Goal: Task Accomplishment & Management: Complete application form

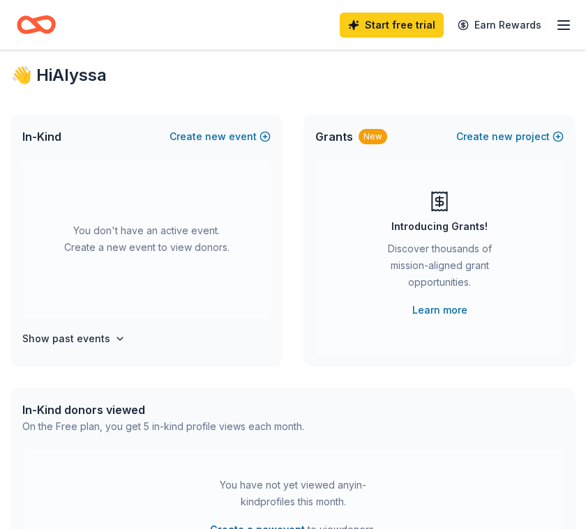
scroll to position [10, 0]
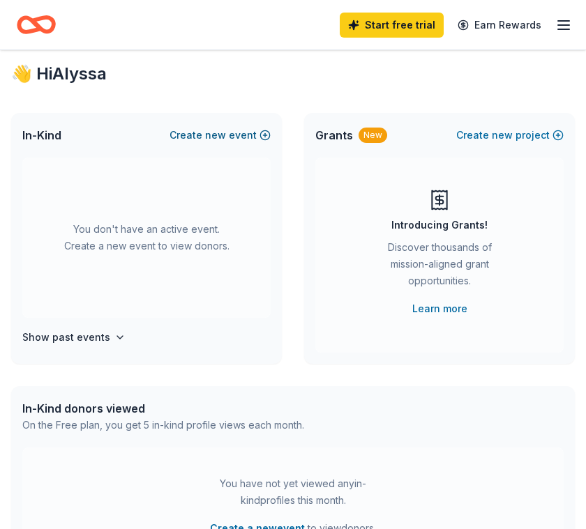
click at [218, 137] on span "new" at bounding box center [215, 135] width 21 height 17
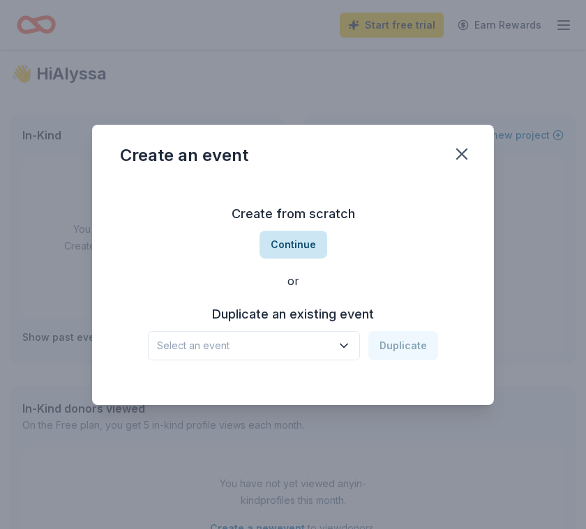
click at [312, 245] on button "Continue" at bounding box center [293, 245] width 68 height 28
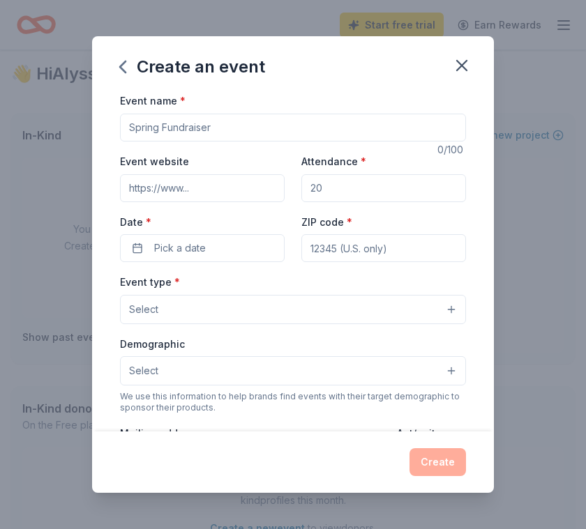
click at [110, 51] on div "Create an event" at bounding box center [293, 64] width 402 height 56
click at [124, 74] on icon "button" at bounding box center [123, 67] width 22 height 22
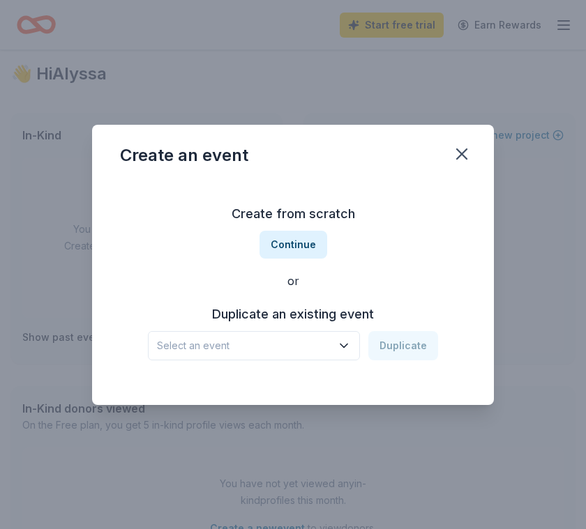
click at [316, 341] on span "Select an event" at bounding box center [244, 345] width 174 height 17
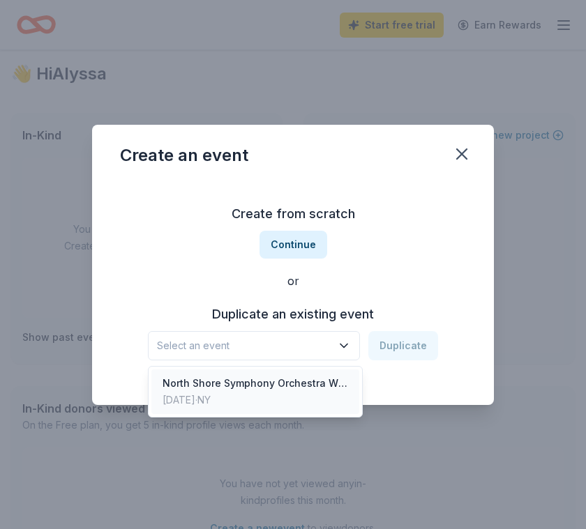
click at [290, 392] on div "Dec 14, 2024 · NY" at bounding box center [254, 400] width 185 height 17
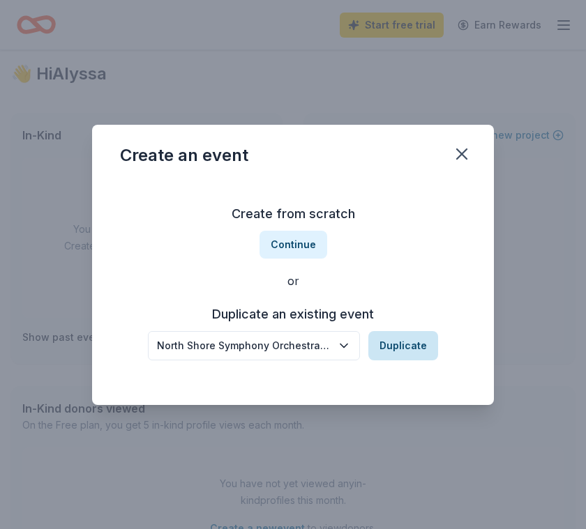
click at [414, 344] on button "Duplicate" at bounding box center [403, 345] width 70 height 29
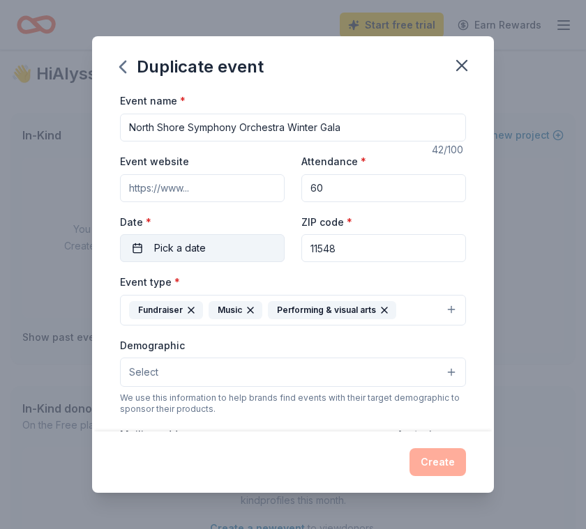
click at [218, 242] on button "Pick a date" at bounding box center [202, 248] width 165 height 28
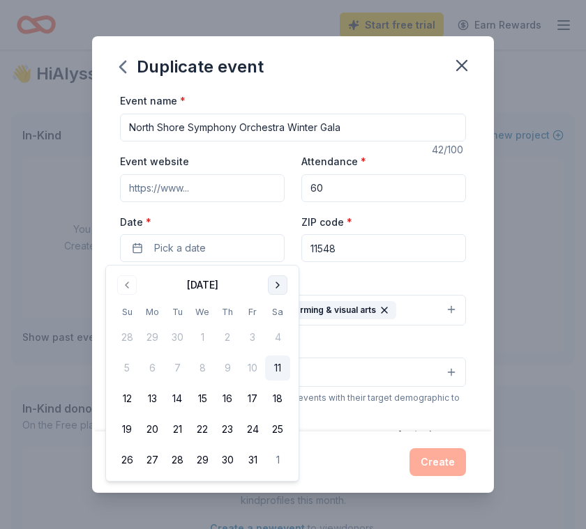
click at [278, 293] on button "Go to next month" at bounding box center [278, 285] width 20 height 20
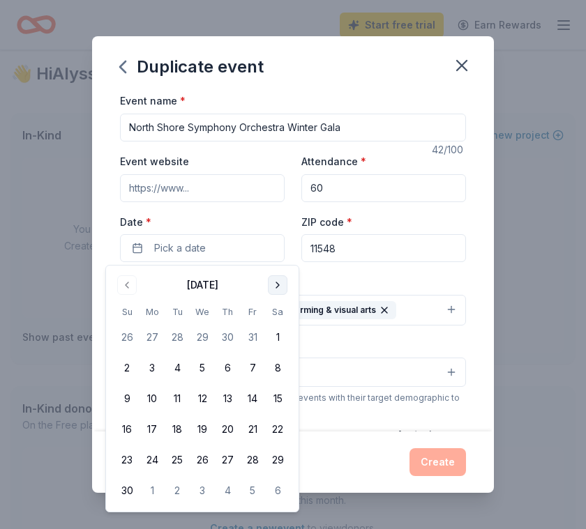
click at [278, 293] on button "Go to next month" at bounding box center [278, 285] width 20 height 20
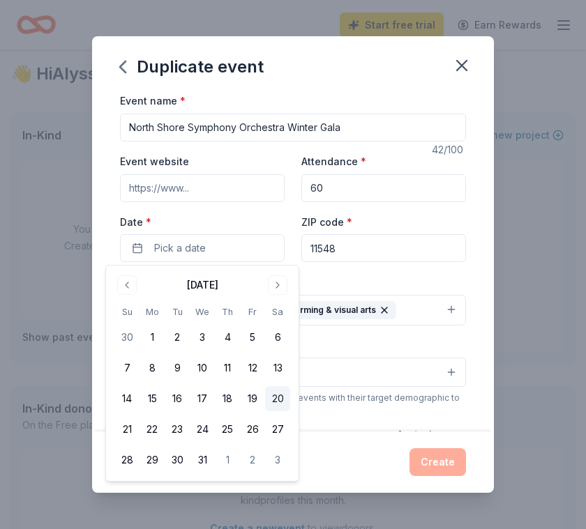
click at [284, 395] on button "20" at bounding box center [277, 398] width 25 height 25
click at [352, 259] on input "11548" at bounding box center [383, 248] width 165 height 28
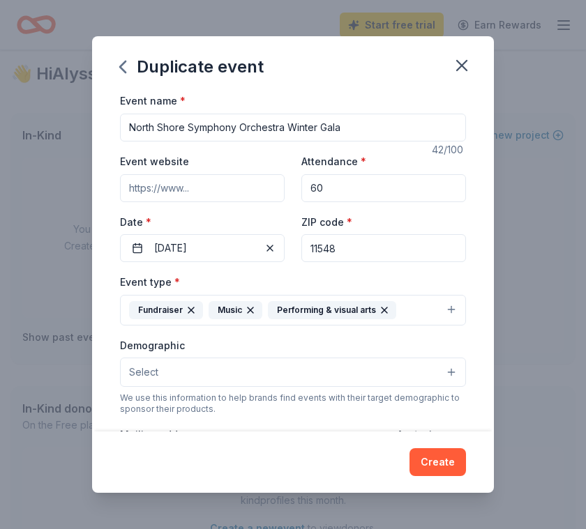
click at [356, 251] on input "11548" at bounding box center [383, 248] width 165 height 28
type input "11530"
click at [422, 379] on button "Select" at bounding box center [293, 372] width 346 height 29
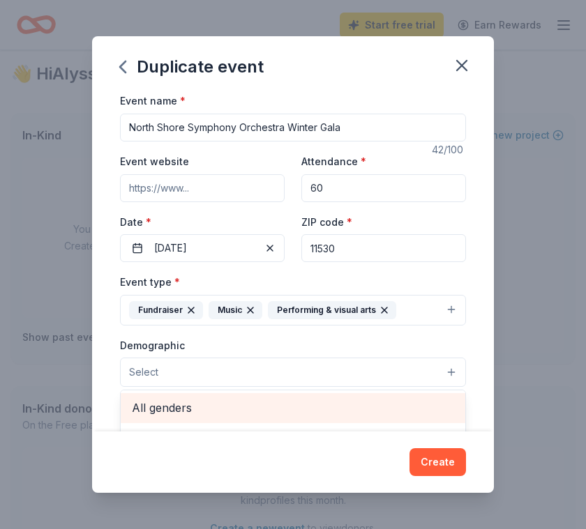
click at [346, 403] on span "All genders" at bounding box center [293, 408] width 322 height 18
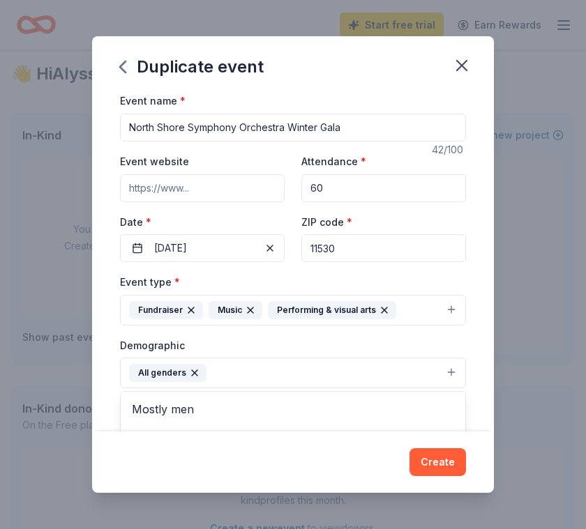
click at [448, 461] on div "Duplicate event Event name * North Shore Symphony Orchestra Winter Gala 42 /100…" at bounding box center [293, 264] width 402 height 456
drag, startPoint x: 349, startPoint y: 195, endPoint x: 181, endPoint y: 186, distance: 167.5
click at [181, 186] on div "Event website Attendance * 60 Date * 12/20/2025 ZIP code * 11530" at bounding box center [293, 207] width 346 height 109
type input "300"
click at [184, 203] on div "Event website Attendance * 300 Date * 12/20/2025 ZIP code * 11530" at bounding box center [293, 207] width 346 height 109
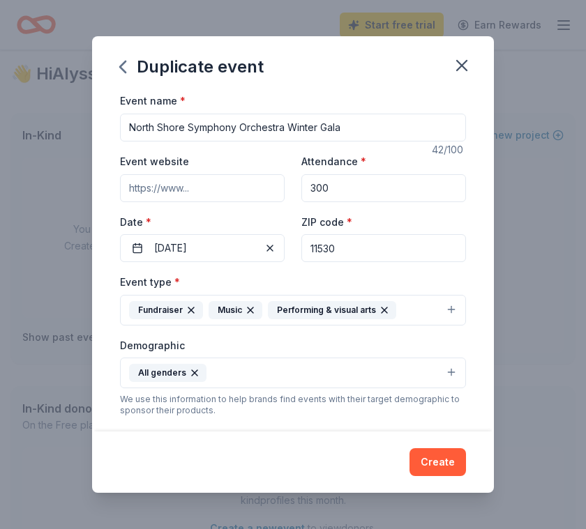
click at [184, 195] on input "Event website" at bounding box center [202, 188] width 165 height 28
paste input "https://www.northshoresymphonyorch.org/"
type input "https://www.northshoresymphonyorch.org/"
click at [447, 467] on button "Create" at bounding box center [437, 462] width 56 height 28
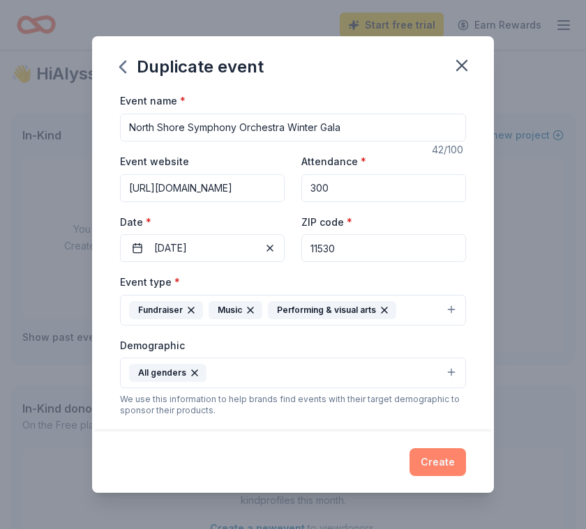
scroll to position [0, 0]
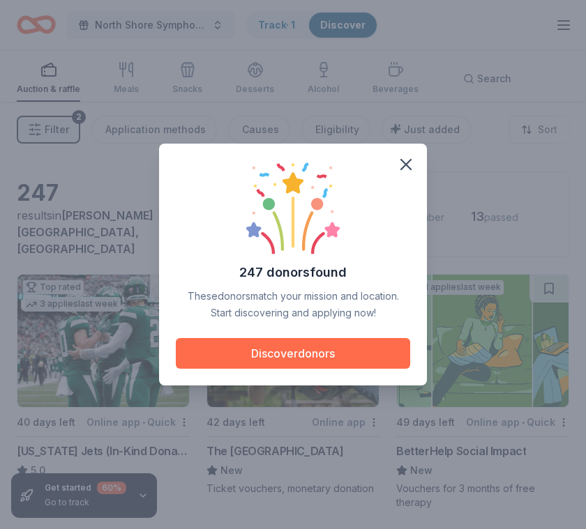
click at [337, 356] on button "Discover donors" at bounding box center [293, 353] width 234 height 31
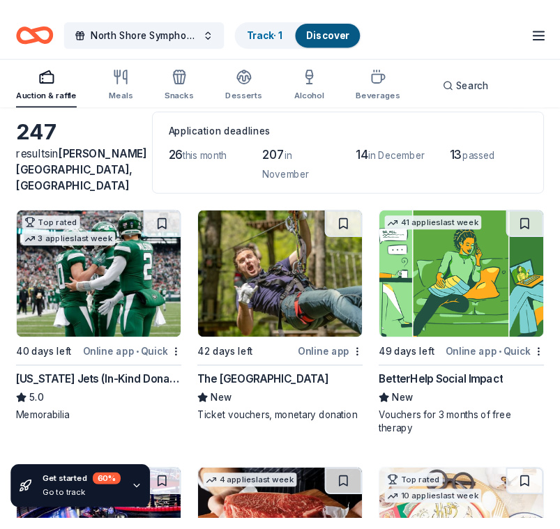
scroll to position [66, 0]
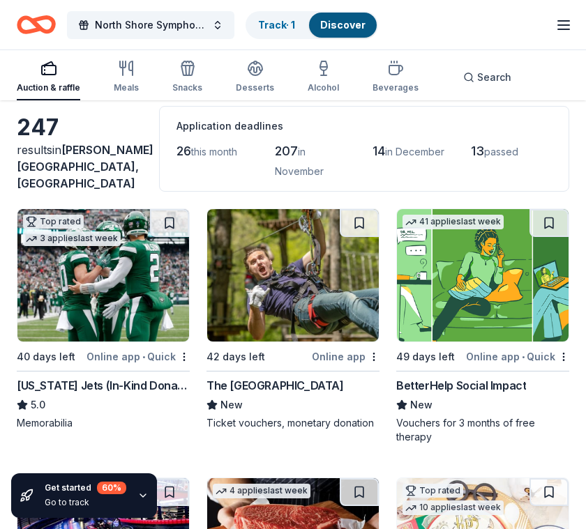
click at [293, 388] on div "The Adventure Park" at bounding box center [274, 385] width 137 height 17
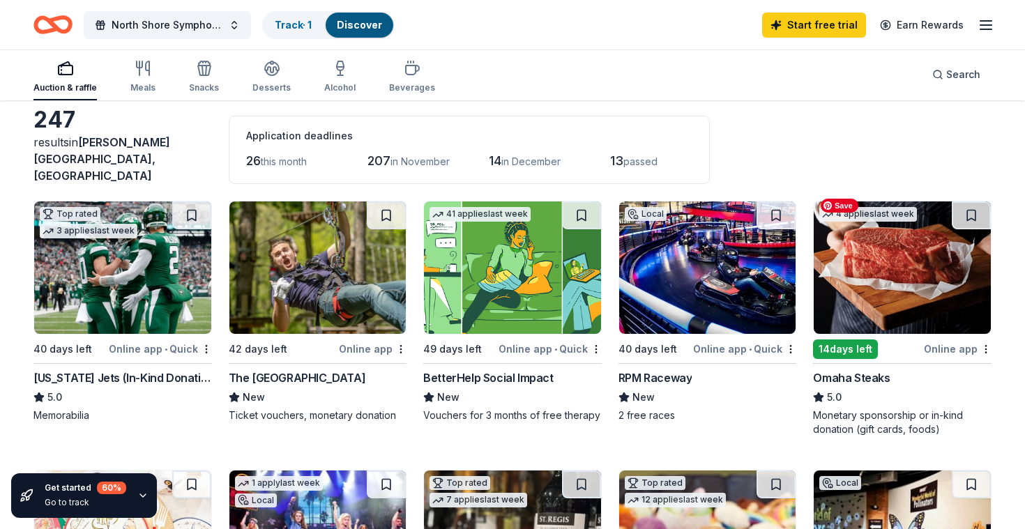
click at [585, 264] on img at bounding box center [902, 267] width 177 height 132
click at [585, 251] on img at bounding box center [902, 267] width 177 height 132
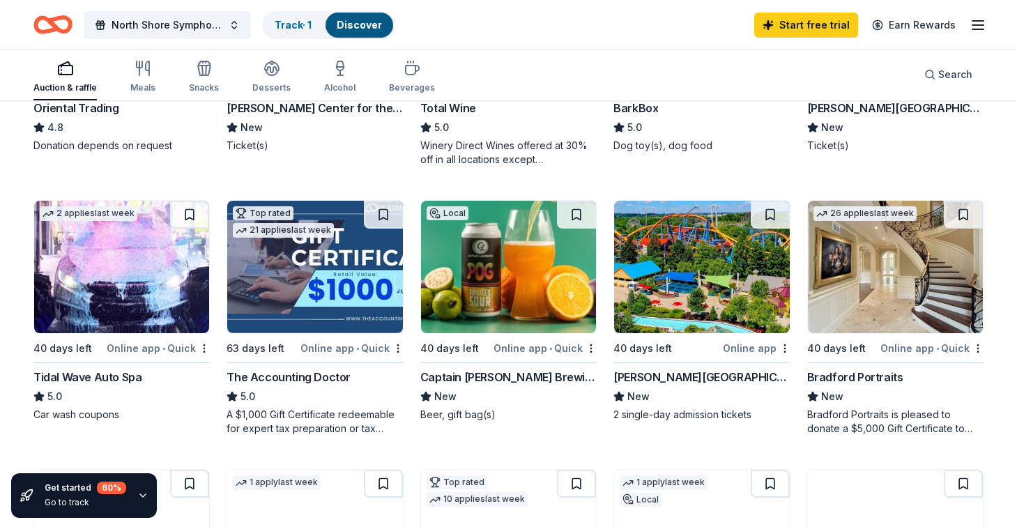
scroll to position [608, 0]
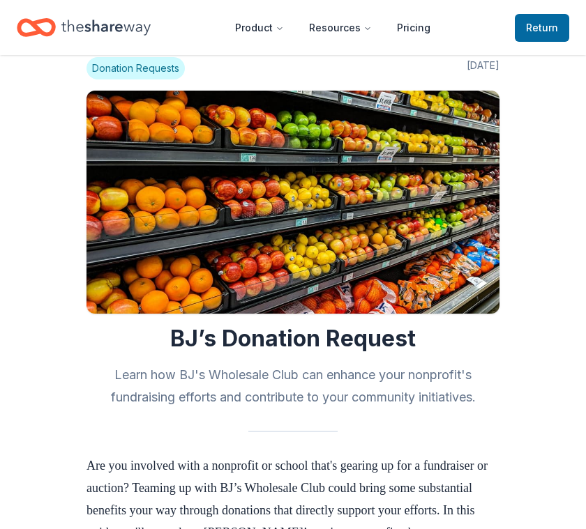
scroll to position [35, 0]
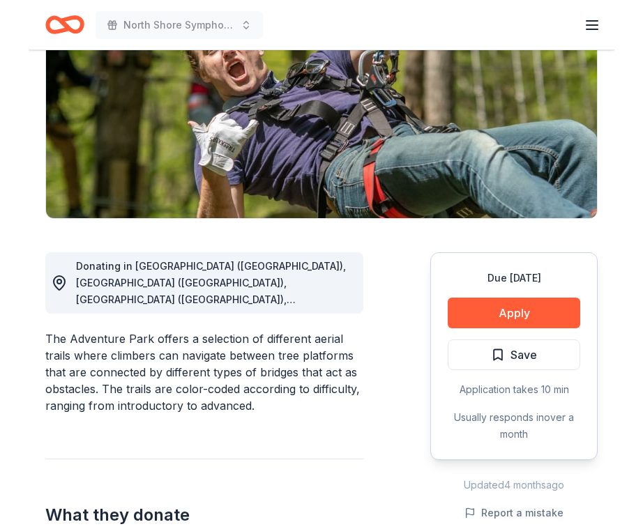
scroll to position [206, 0]
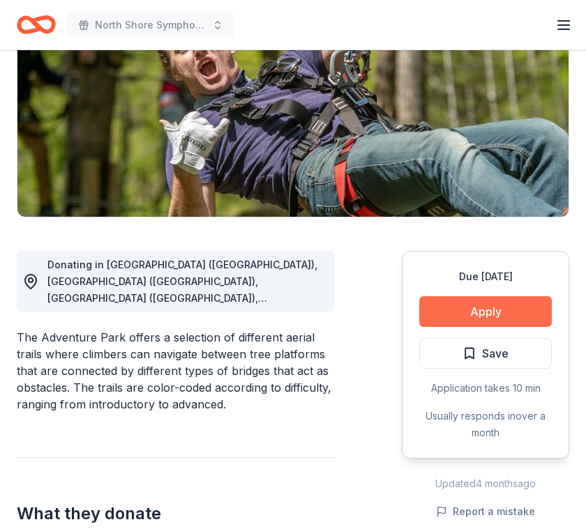
click at [505, 307] on button "Apply" at bounding box center [485, 311] width 132 height 31
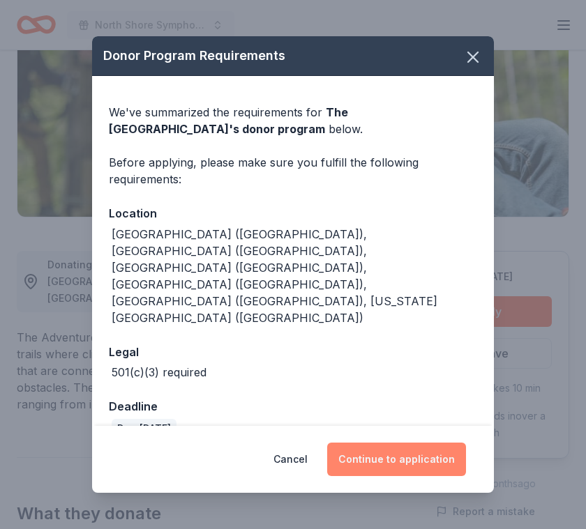
click at [390, 443] on button "Continue to application" at bounding box center [396, 459] width 139 height 33
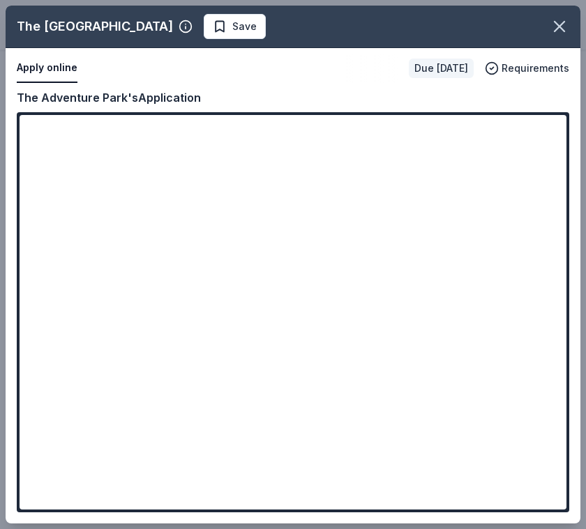
click at [482, 153] on div "The Adventure Park Save Apply online Due in 42 days Requirements Copy and paste…" at bounding box center [293, 265] width 574 height 518
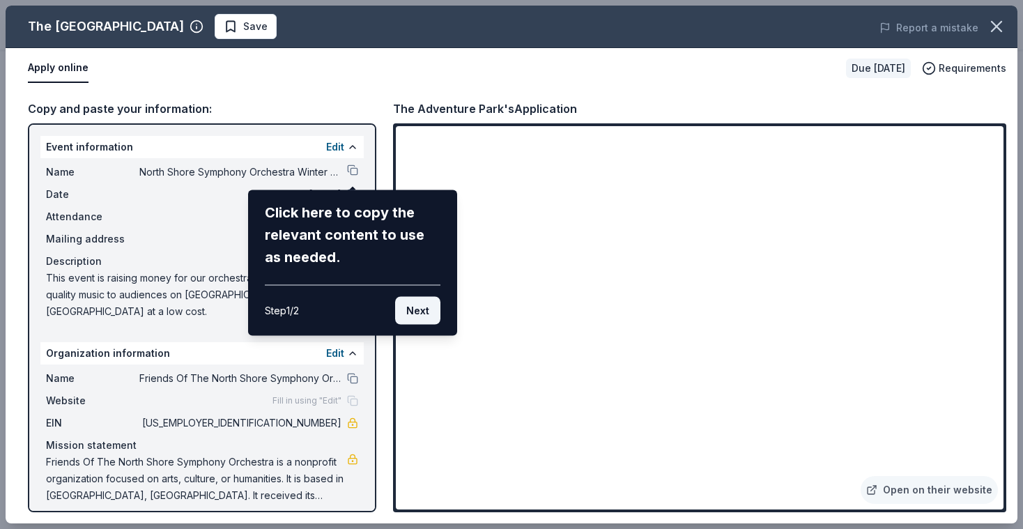
click at [425, 309] on button "Next" at bounding box center [417, 311] width 45 height 28
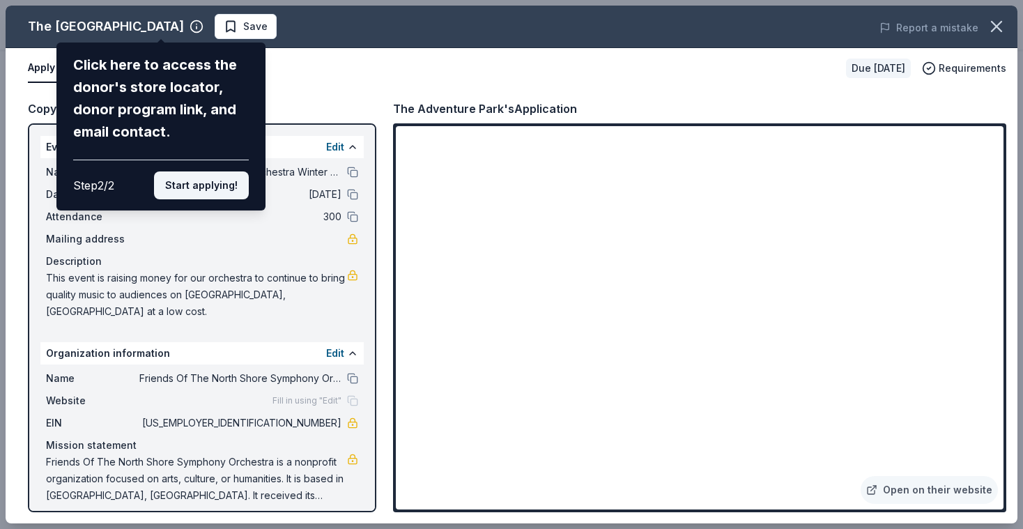
click at [215, 185] on button "Start applying!" at bounding box center [201, 185] width 95 height 28
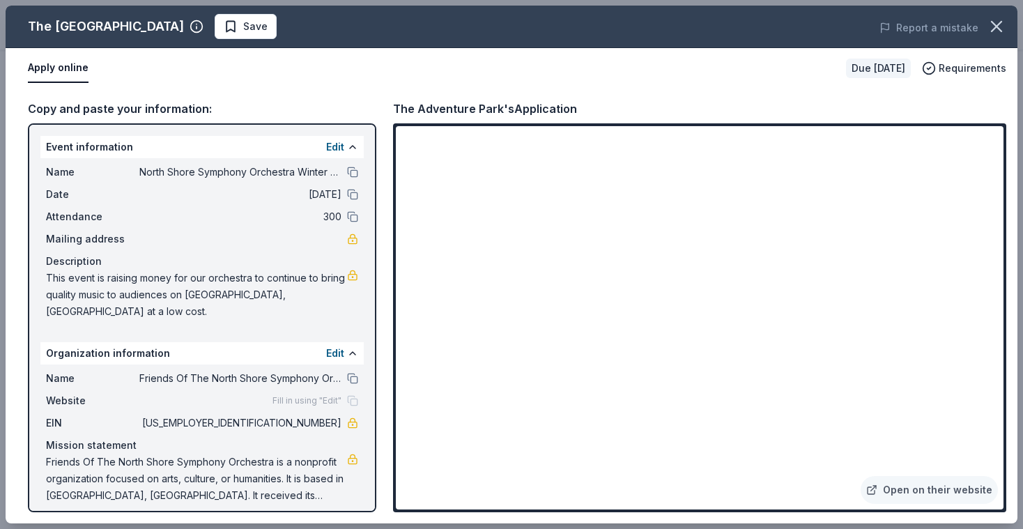
click at [179, 291] on div "The Adventure Park Save Report a mistake Apply online Due in 42 days Requiremen…" at bounding box center [512, 265] width 1012 height 518
click at [241, 298] on div "The Adventure Park Save Report a mistake Apply online Due in 42 days Requiremen…" at bounding box center [512, 265] width 1012 height 518
click at [256, 445] on div "The Adventure Park Save Report a mistake Apply online Due in 42 days Requiremen…" at bounding box center [512, 265] width 1012 height 518
click at [277, 466] on div "The Adventure Park Save Report a mistake Apply online Due in 42 days Requiremen…" at bounding box center [512, 265] width 1012 height 518
click at [291, 498] on div "The Adventure Park Save Report a mistake Apply online Due in 42 days Requiremen…" at bounding box center [512, 265] width 1012 height 518
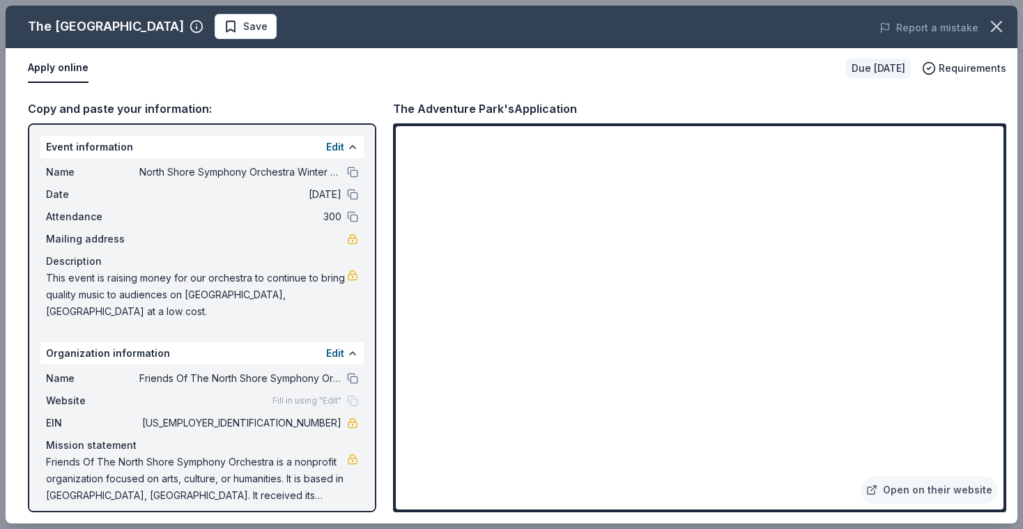
click at [291, 512] on div "The Adventure Park Save Report a mistake Apply online Due in 42 days Requiremen…" at bounding box center [512, 265] width 1012 height 518
click at [284, 433] on div "The Adventure Park Save Report a mistake Apply online Due in 42 days Requiremen…" at bounding box center [512, 265] width 1012 height 518
click at [298, 466] on div "The Adventure Park Save Report a mistake Apply online Due in 42 days Requiremen…" at bounding box center [512, 265] width 1012 height 518
click at [585, 395] on div "The Adventure Park Save Report a mistake Apply online Due in 42 days Requiremen…" at bounding box center [512, 265] width 1012 height 518
click at [585, 489] on div "The Adventure Park Save Report a mistake Apply online Due in 42 days Requiremen…" at bounding box center [512, 265] width 1012 height 518
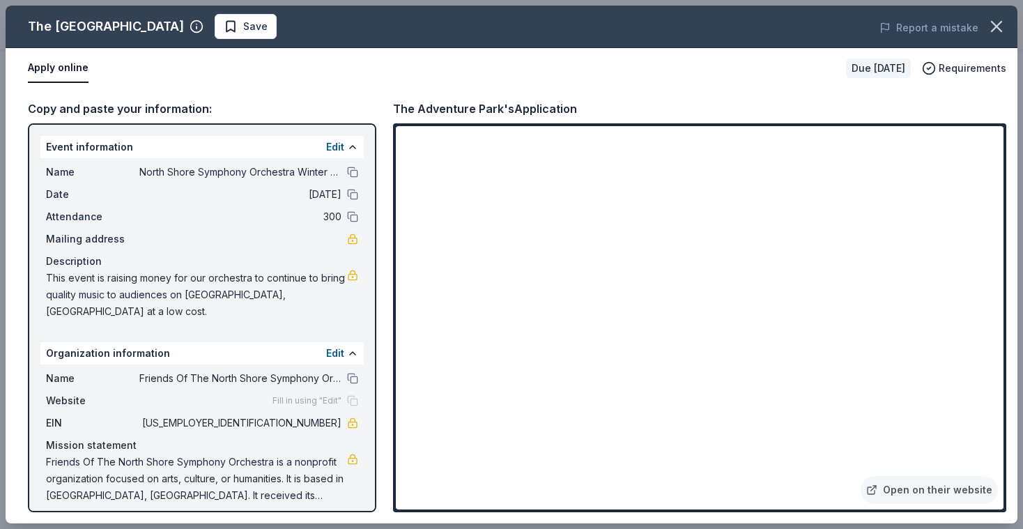
click at [585, 121] on div "The Adventure Park Save Report a mistake Apply online Due in 42 days Requiremen…" at bounding box center [511, 264] width 1023 height 529
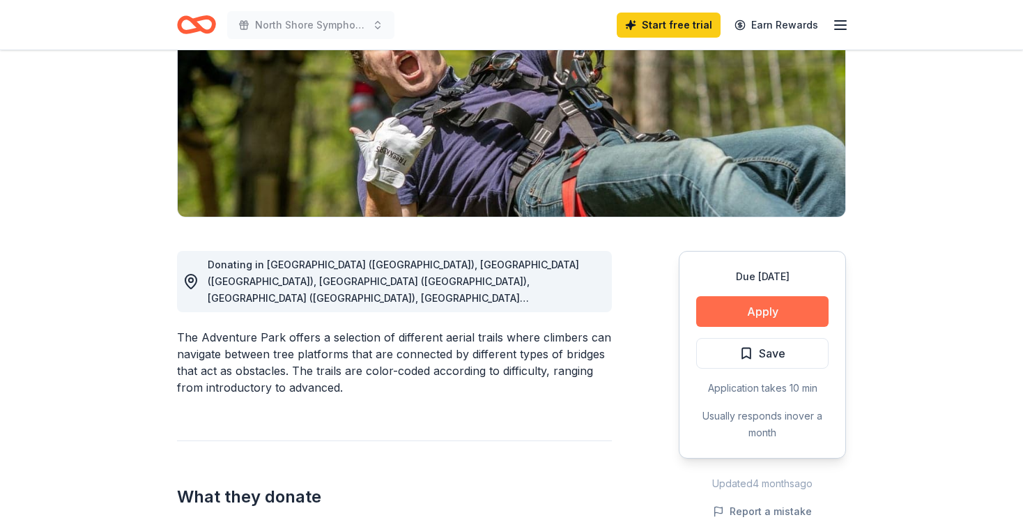
click at [585, 298] on button "Apply" at bounding box center [762, 311] width 132 height 31
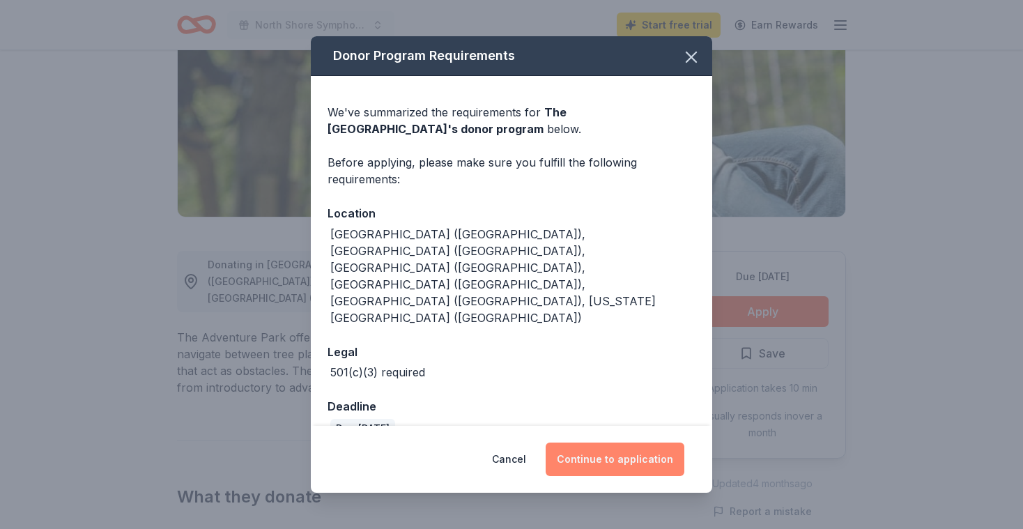
click at [585, 443] on button "Continue to application" at bounding box center [615, 459] width 139 height 33
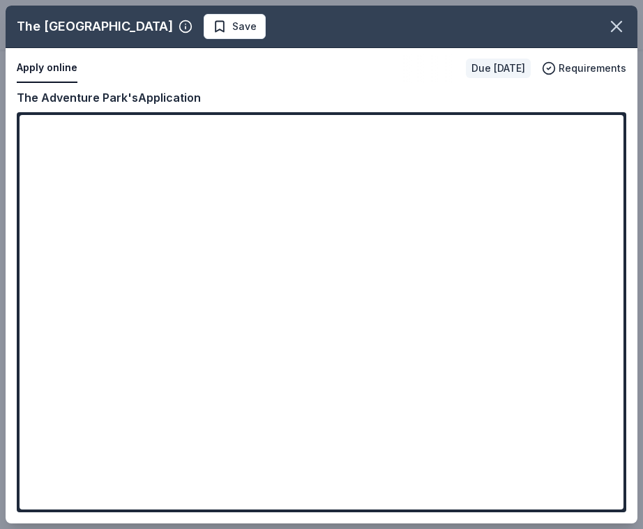
click at [585, 1] on div "The Adventure Park Save Apply online Due in 42 days Requirements Copy and paste…" at bounding box center [321, 264] width 643 height 529
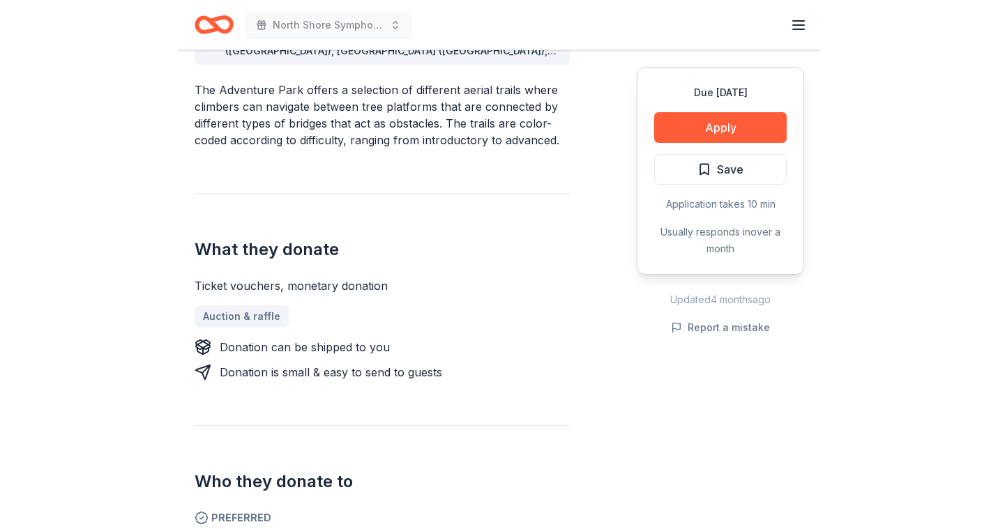
scroll to position [442, 0]
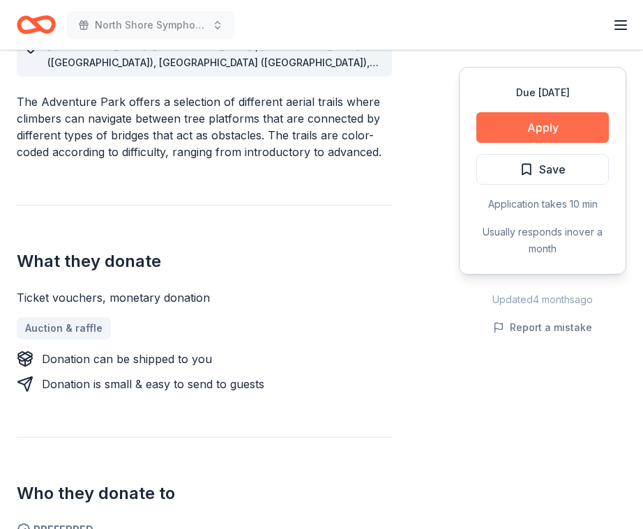
click at [557, 121] on button "Apply" at bounding box center [542, 127] width 132 height 31
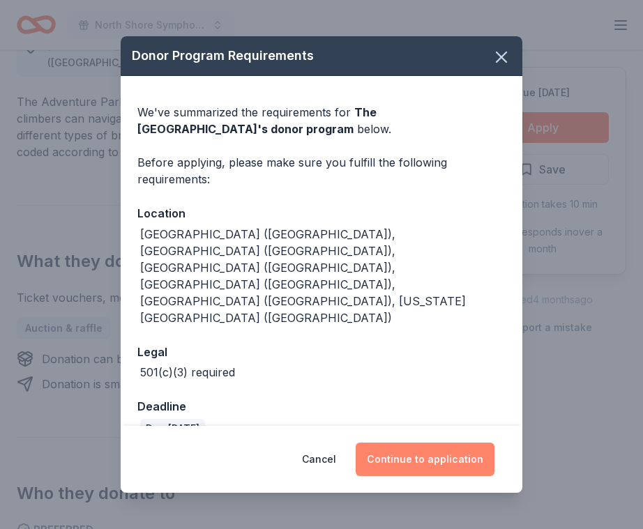
click at [415, 443] on button "Continue to application" at bounding box center [425, 459] width 139 height 33
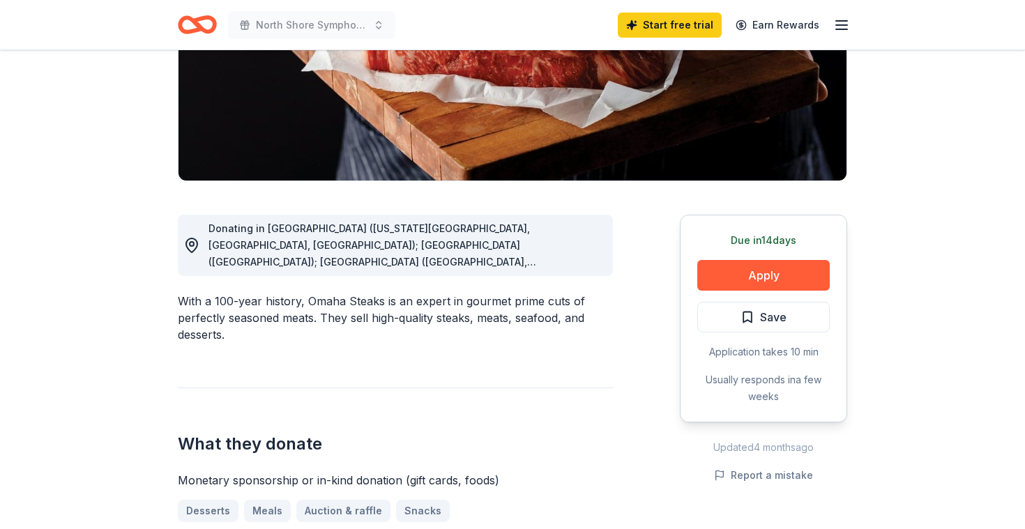
scroll to position [245, 0]
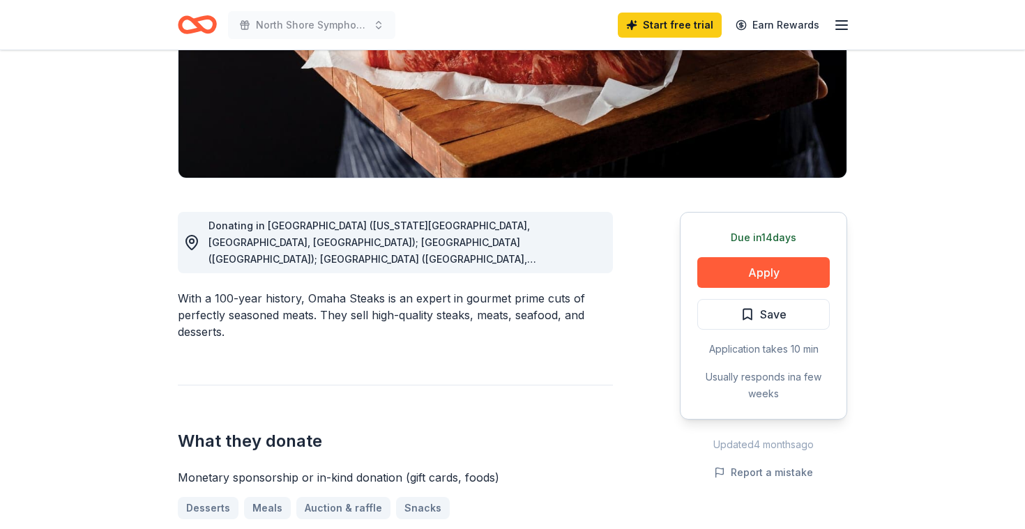
click at [521, 259] on span "Donating in [GEOGRAPHIC_DATA] ([US_STATE][GEOGRAPHIC_DATA], [GEOGRAPHIC_DATA], …" at bounding box center [372, 376] width 328 height 313
drag, startPoint x: 415, startPoint y: 222, endPoint x: 581, endPoint y: 269, distance: 173.0
click at [584, 269] on div "Donating in [GEOGRAPHIC_DATA] ([US_STATE][GEOGRAPHIC_DATA], [GEOGRAPHIC_DATA], …" at bounding box center [395, 242] width 435 height 61
click at [581, 270] on div "Donating in [GEOGRAPHIC_DATA] ([US_STATE][GEOGRAPHIC_DATA], [GEOGRAPHIC_DATA], …" at bounding box center [395, 242] width 435 height 61
drag, startPoint x: 514, startPoint y: 258, endPoint x: 620, endPoint y: 261, distance: 106.0
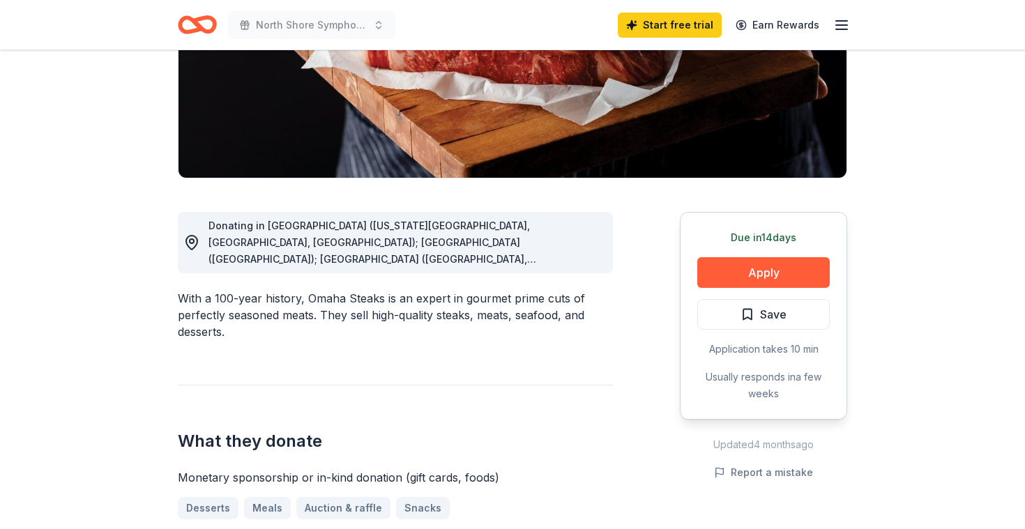
click at [558, 250] on div "Donating in [GEOGRAPHIC_DATA] ([US_STATE][GEOGRAPHIC_DATA], [GEOGRAPHIC_DATA], …" at bounding box center [404, 243] width 393 height 50
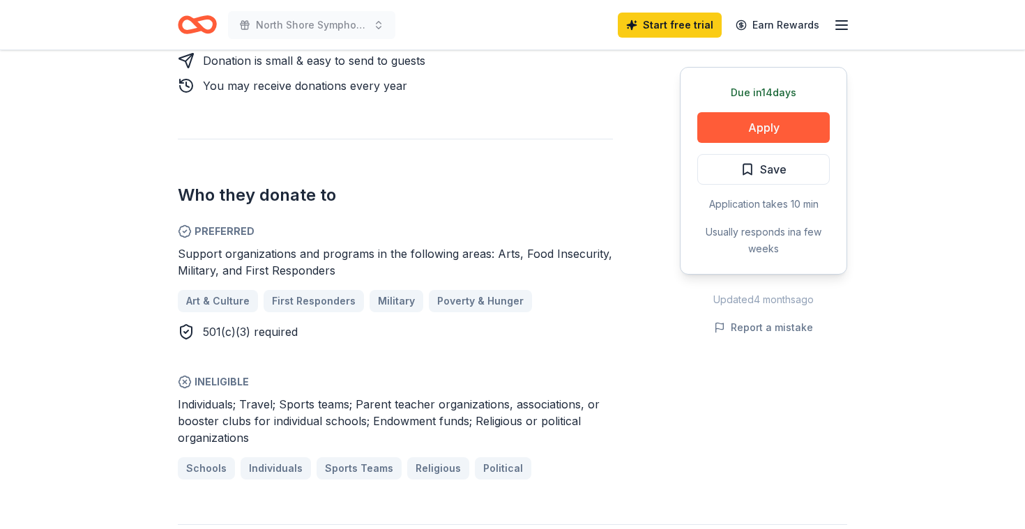
scroll to position [754, 0]
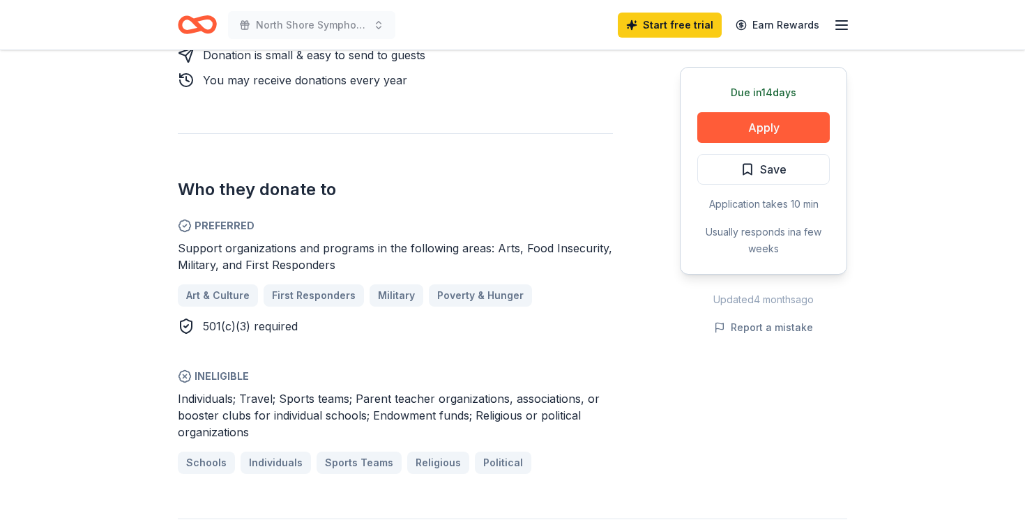
drag, startPoint x: 423, startPoint y: 252, endPoint x: 587, endPoint y: 267, distance: 164.5
click at [589, 267] on div "Support organizations and programs in the following areas: Arts, Food Insecurit…" at bounding box center [395, 256] width 435 height 33
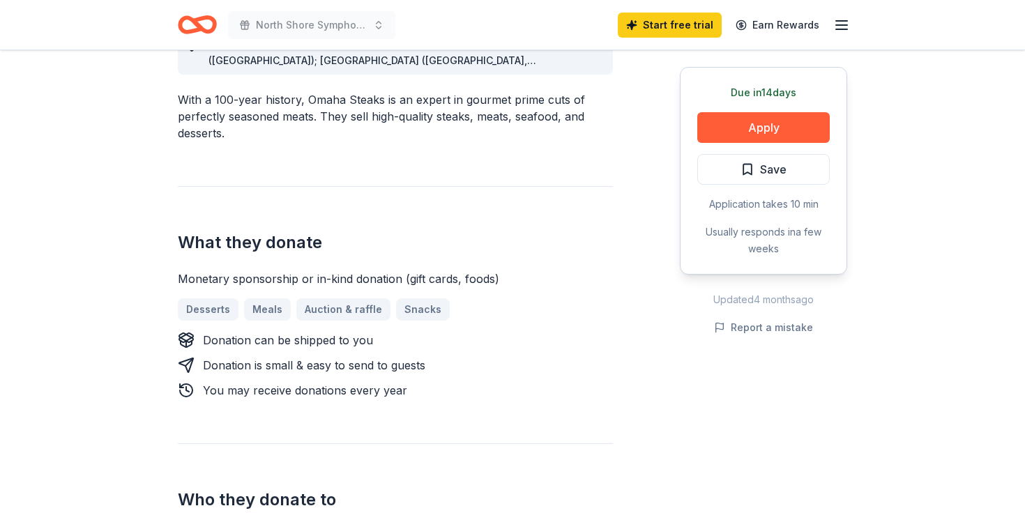
scroll to position [391, 0]
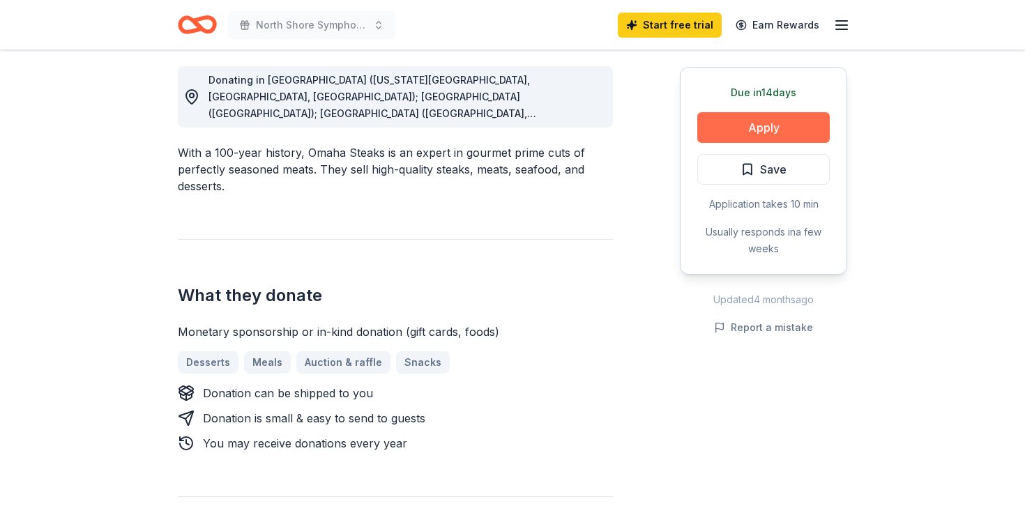
click at [763, 128] on button "Apply" at bounding box center [763, 127] width 132 height 31
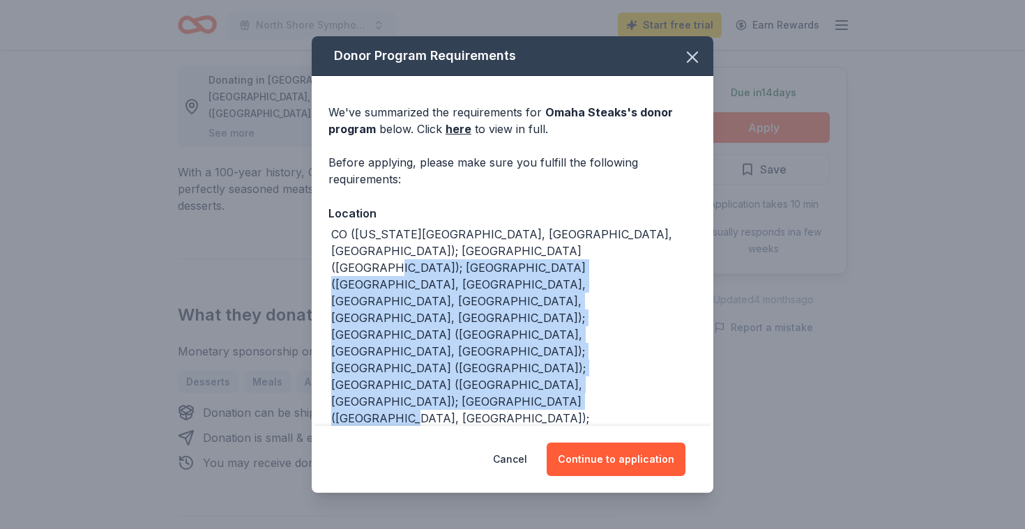
drag, startPoint x: 508, startPoint y: 247, endPoint x: 633, endPoint y: 341, distance: 156.4
click at [633, 340] on div "CO ([US_STATE][GEOGRAPHIC_DATA], [GEOGRAPHIC_DATA], [GEOGRAPHIC_DATA]); [GEOGRA…" at bounding box center [513, 452] width 365 height 452
click at [633, 341] on div "CO ([US_STATE][GEOGRAPHIC_DATA], [GEOGRAPHIC_DATA], [GEOGRAPHIC_DATA]); [GEOGRA…" at bounding box center [513, 452] width 365 height 452
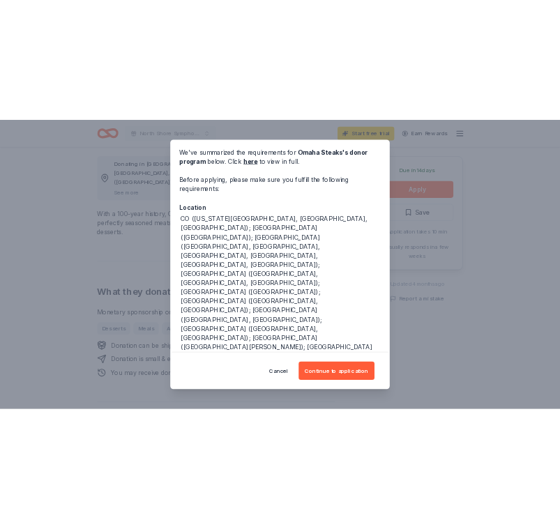
scroll to position [58, 0]
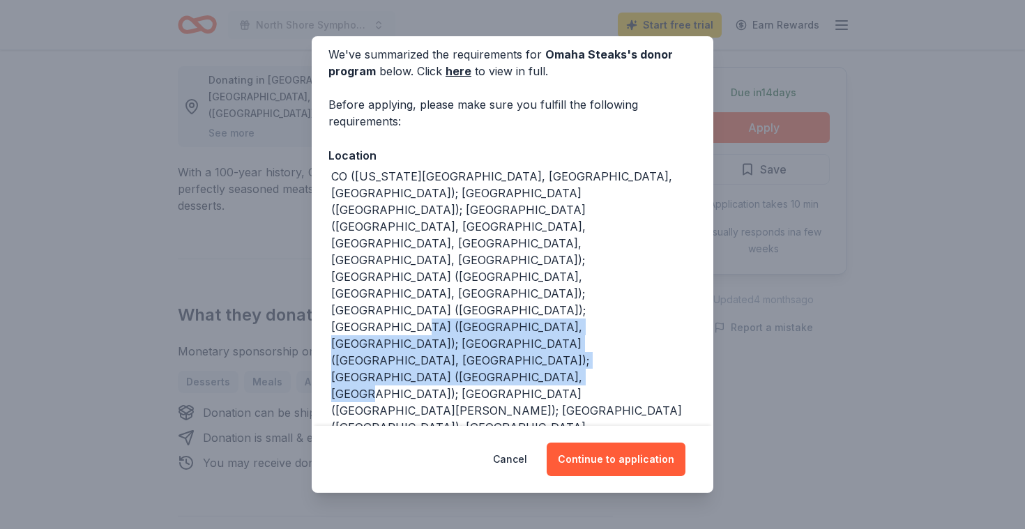
drag, startPoint x: 587, startPoint y: 260, endPoint x: 650, endPoint y: 303, distance: 76.2
click at [650, 305] on div "We've summarized the requirements for Omaha Steaks 's donor program below. Clic…" at bounding box center [513, 490] width 402 height 944
click at [650, 303] on div "We've summarized the requirements for Omaha Steaks 's donor program below. Clic…" at bounding box center [513, 490] width 402 height 944
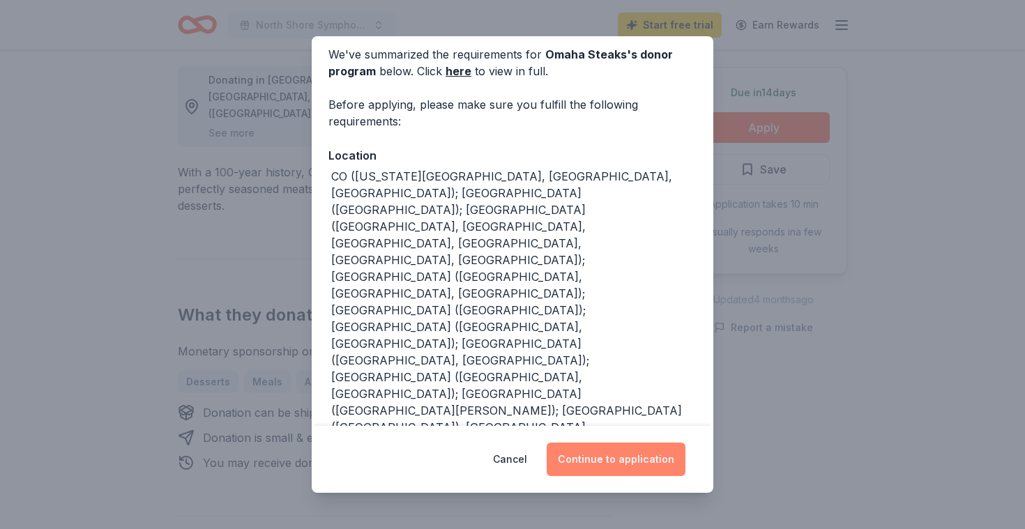
click at [641, 445] on button "Continue to application" at bounding box center [616, 459] width 139 height 33
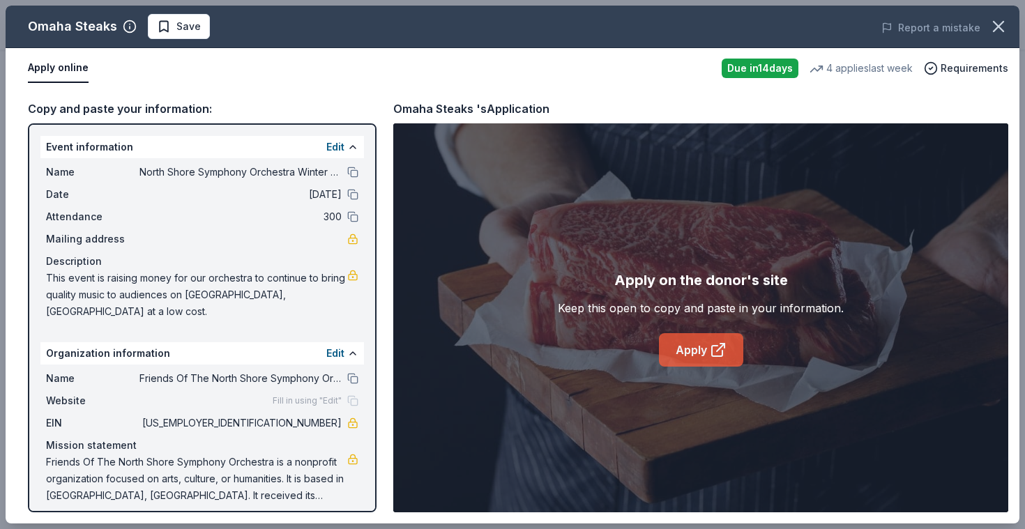
click at [705, 353] on link "Apply" at bounding box center [701, 349] width 84 height 33
